Goal: Transaction & Acquisition: Purchase product/service

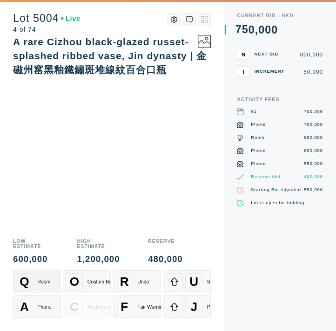
click at [41, 280] on div "Room" at bounding box center [43, 282] width 13 height 6
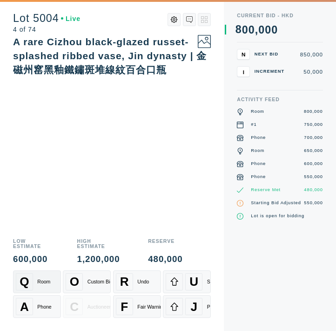
click at [41, 280] on div "Room" at bounding box center [43, 282] width 13 height 6
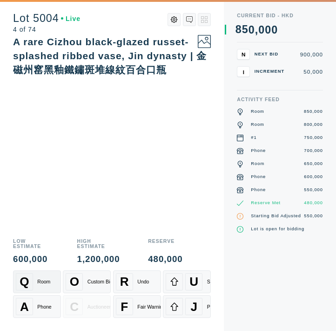
click at [41, 280] on div "Room" at bounding box center [43, 282] width 13 height 6
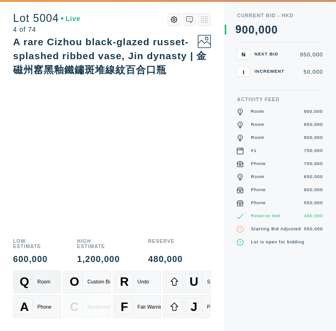
click at [41, 280] on div "Room" at bounding box center [43, 282] width 13 height 6
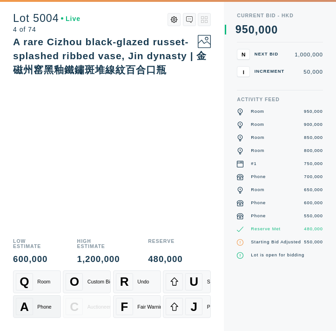
click at [33, 316] on button "A Phone" at bounding box center [37, 306] width 48 height 23
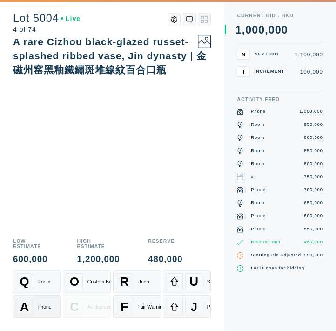
click at [36, 307] on div "A Phone" at bounding box center [37, 306] width 43 height 17
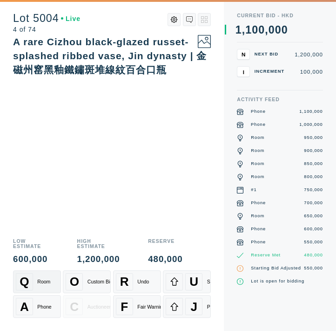
click at [41, 284] on div "Room" at bounding box center [43, 282] width 13 height 6
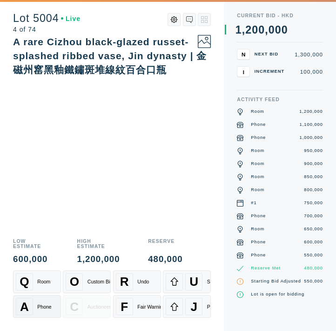
click at [38, 299] on div "A Phone" at bounding box center [37, 306] width 43 height 17
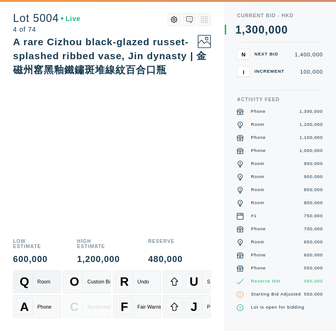
click at [44, 276] on div "Q Room" at bounding box center [37, 281] width 43 height 17
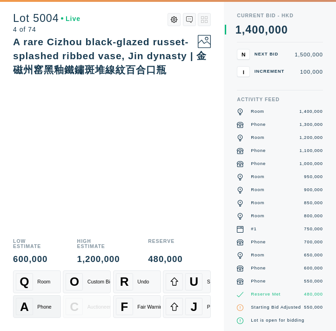
click at [36, 306] on div "A Phone" at bounding box center [37, 306] width 43 height 17
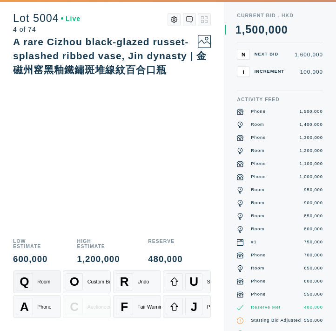
click at [40, 290] on div "Q Room" at bounding box center [37, 281] width 43 height 17
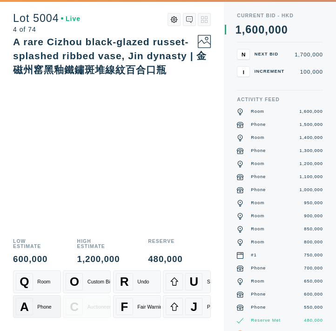
click at [37, 303] on div "A Phone" at bounding box center [37, 306] width 43 height 17
click at [123, 279] on span "R" at bounding box center [124, 281] width 9 height 14
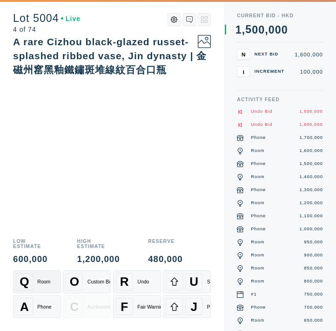
click at [30, 280] on div "Q" at bounding box center [24, 281] width 17 height 17
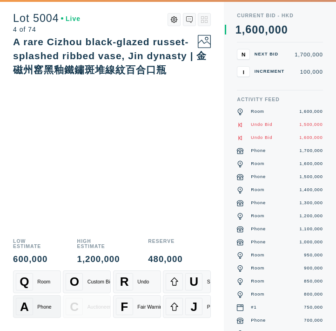
click at [29, 300] on div "A" at bounding box center [24, 306] width 17 height 17
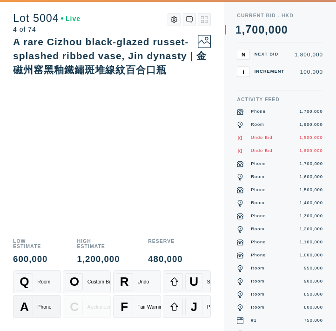
click at [29, 300] on div "A" at bounding box center [24, 306] width 17 height 17
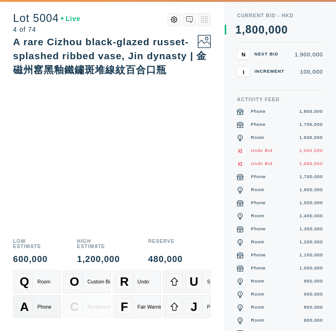
click at [29, 300] on div "A" at bounding box center [24, 306] width 17 height 17
click at [33, 184] on div "A rare Cizhou black-glazed russet-splashed ribbed vase, Jin dynasty | 金　磁州窰黑釉鐵鏽…" at bounding box center [112, 133] width 198 height 197
